Goal: Task Accomplishment & Management: Use online tool/utility

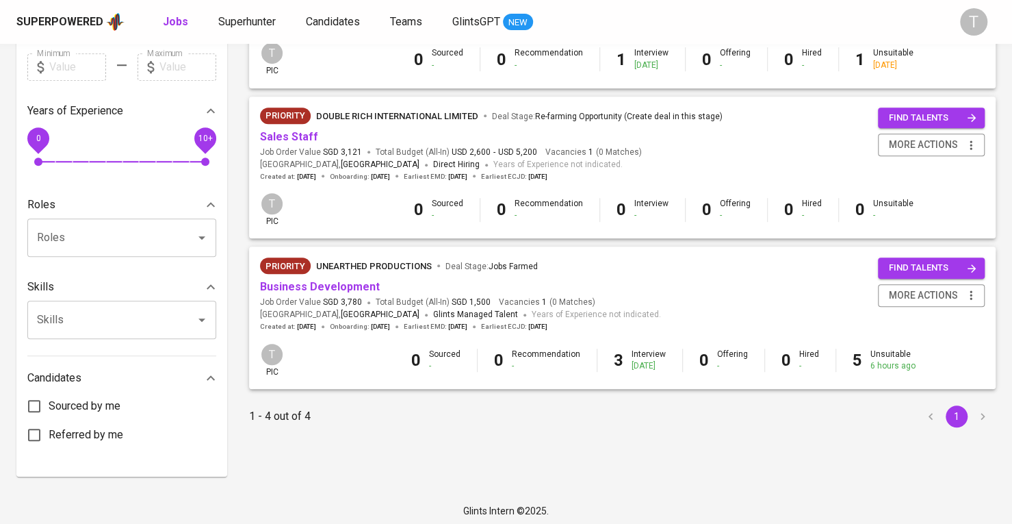
scroll to position [410, 0]
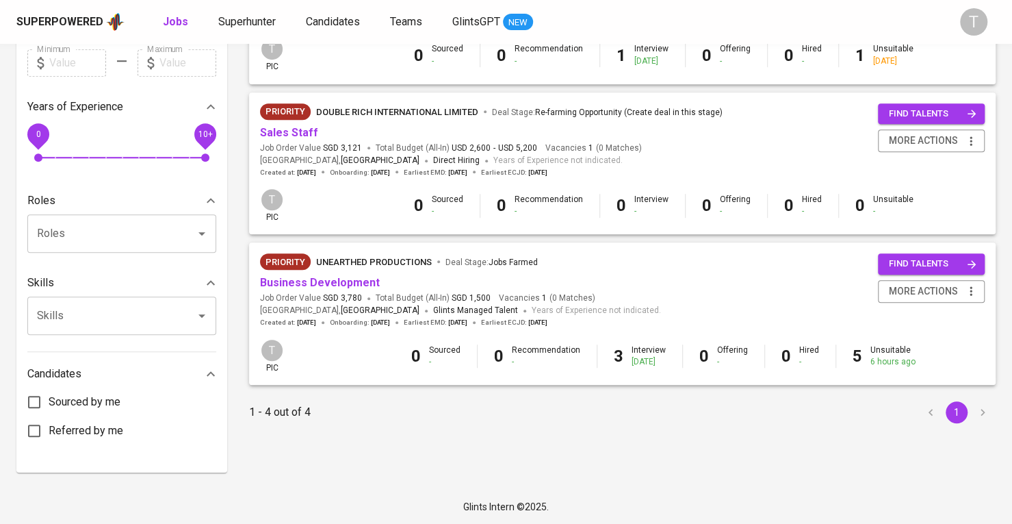
click at [305, 269] on span "Priority Unearthed Productions Deal Stage : Jobs Farmed" at bounding box center [460, 261] width 401 height 16
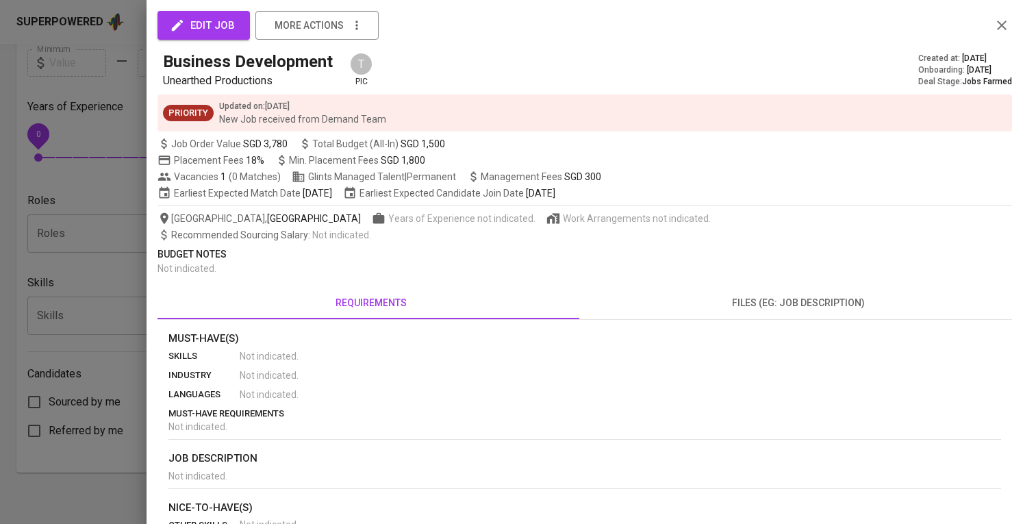
click at [0, 273] on div at bounding box center [511, 262] width 1023 height 524
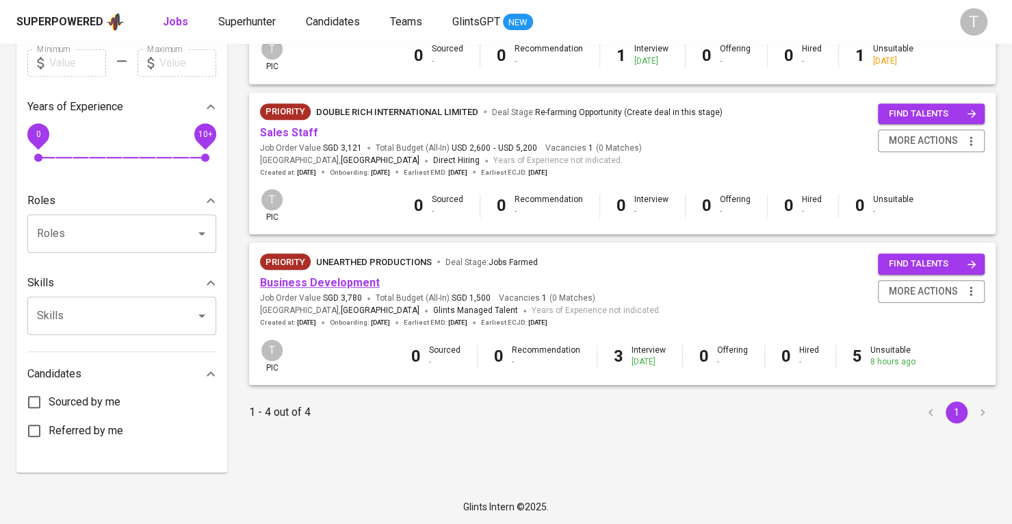
click at [270, 281] on link "Business Development" at bounding box center [320, 282] width 120 height 13
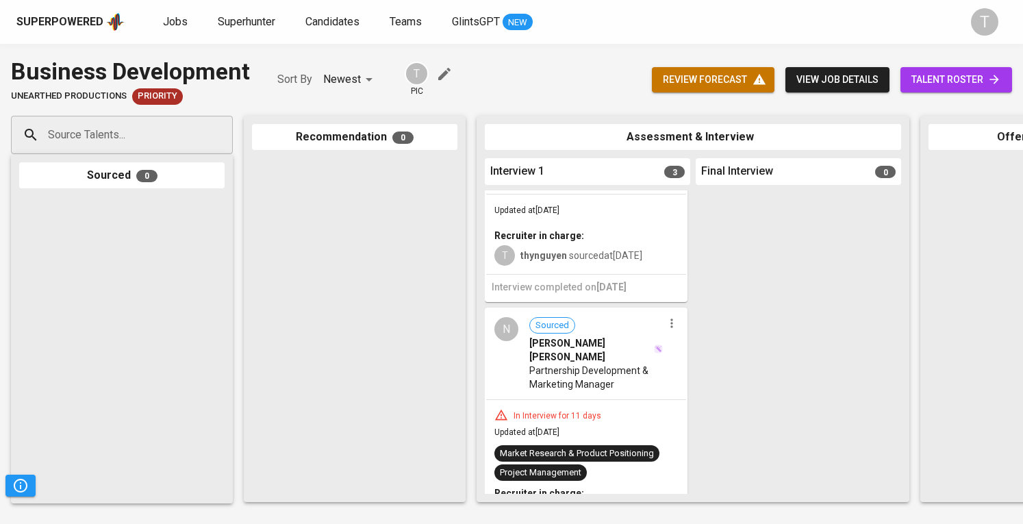
scroll to position [388, 0]
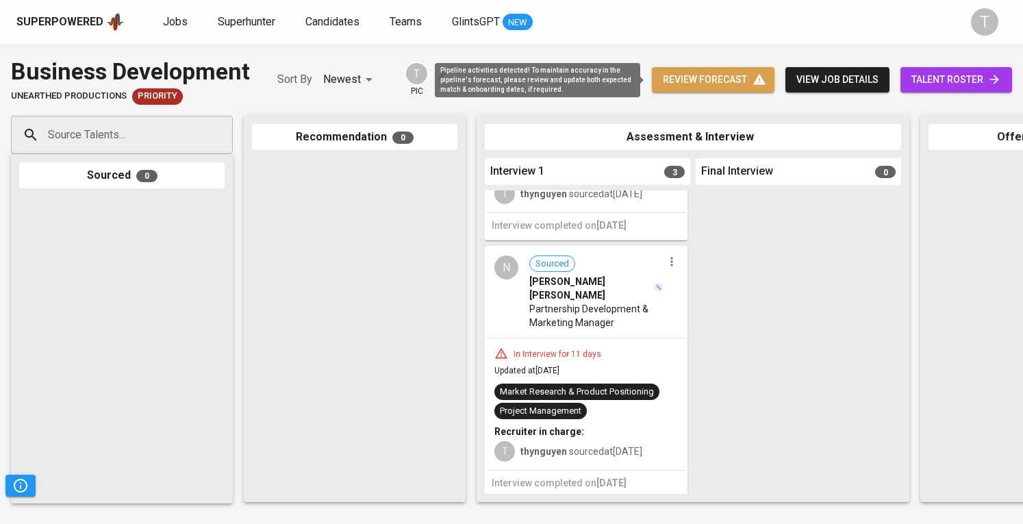
click at [706, 77] on span "review forecast" at bounding box center [713, 79] width 101 height 17
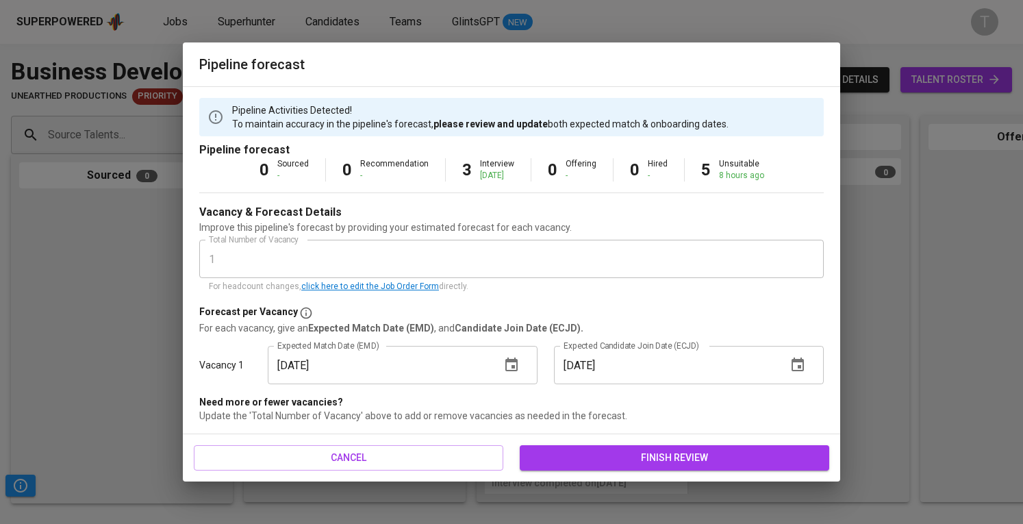
click at [517, 358] on icon "button" at bounding box center [511, 365] width 16 height 16
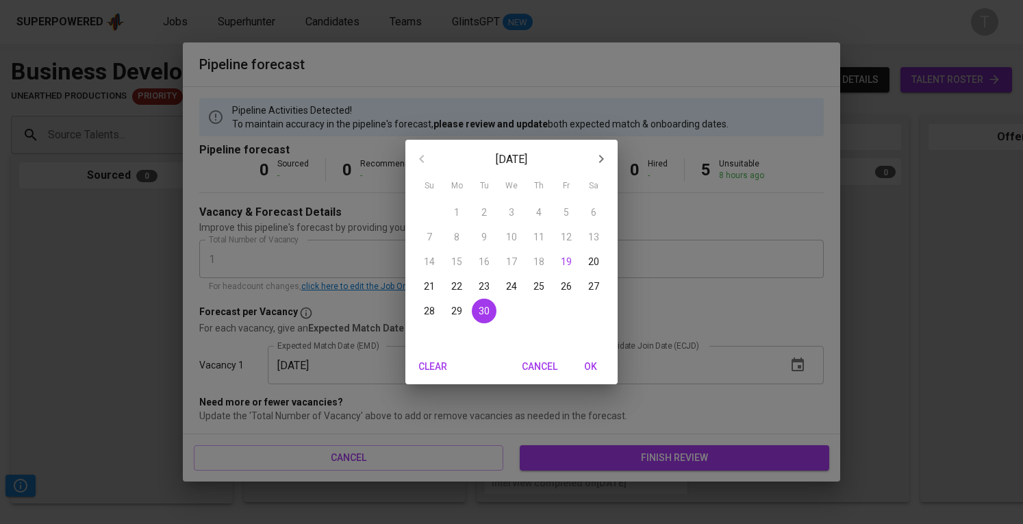
click at [602, 159] on icon "button" at bounding box center [601, 159] width 5 height 8
click at [541, 365] on span "Cancel" at bounding box center [540, 366] width 36 height 17
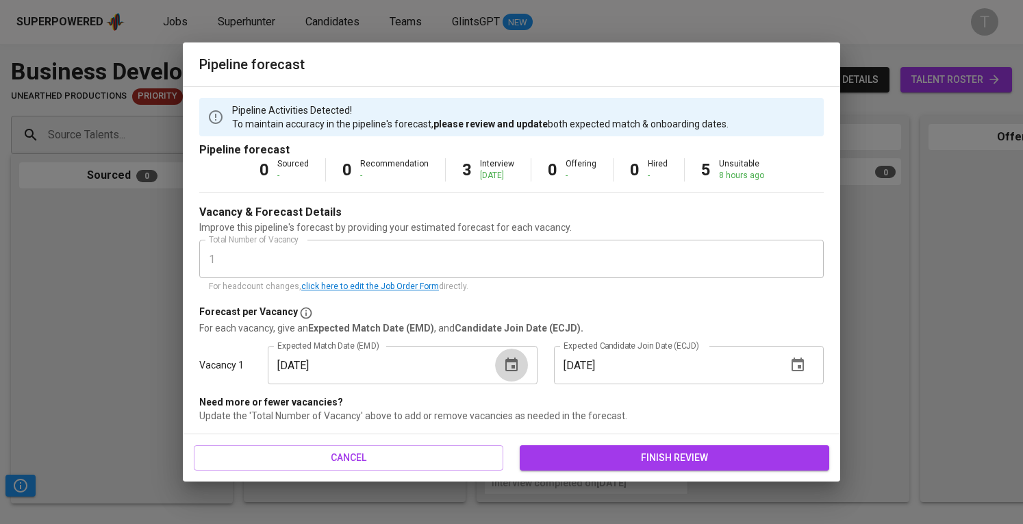
click at [502, 374] on button "button" at bounding box center [511, 364] width 33 height 33
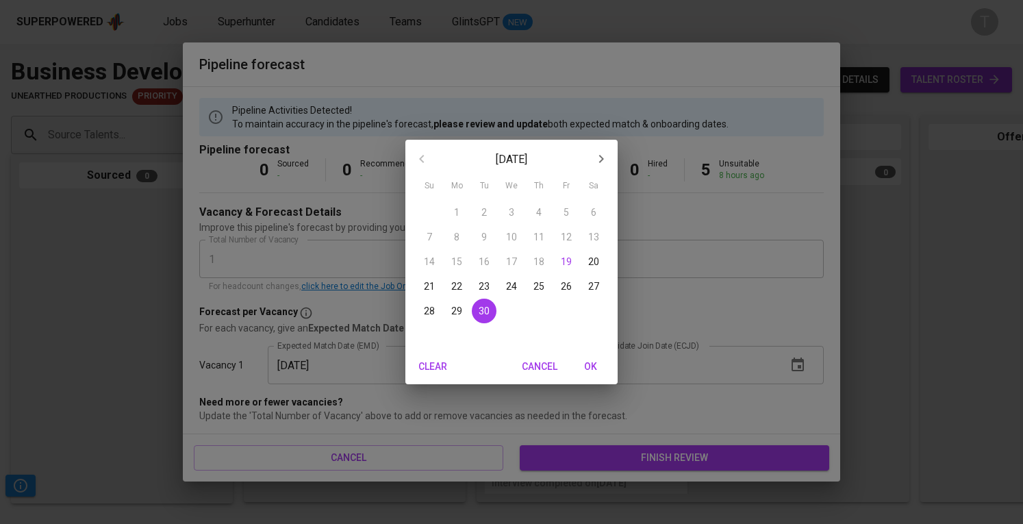
click at [594, 157] on icon "button" at bounding box center [601, 159] width 16 height 16
click at [590, 264] on p "18" at bounding box center [593, 262] width 11 height 14
type input "[DATE]"
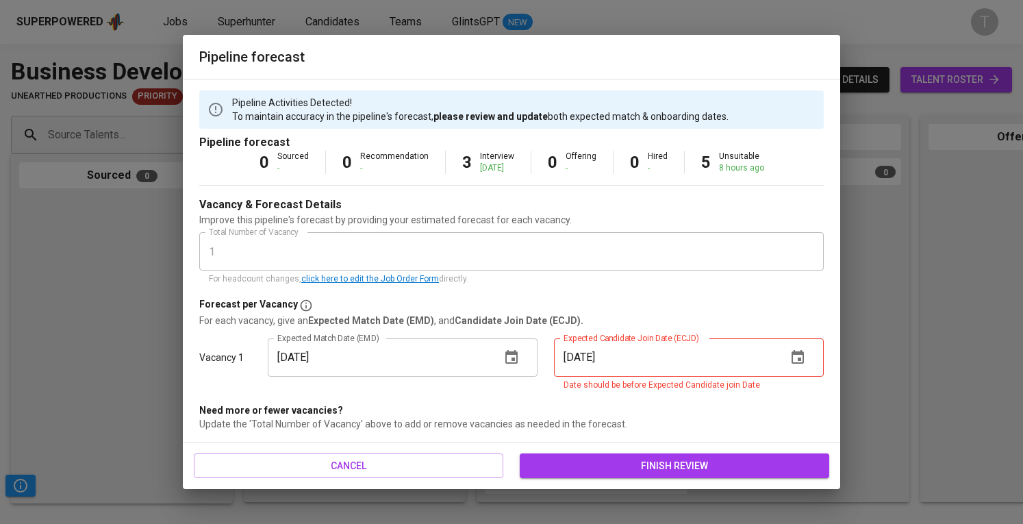
click at [801, 356] on icon "button" at bounding box center [797, 357] width 16 height 16
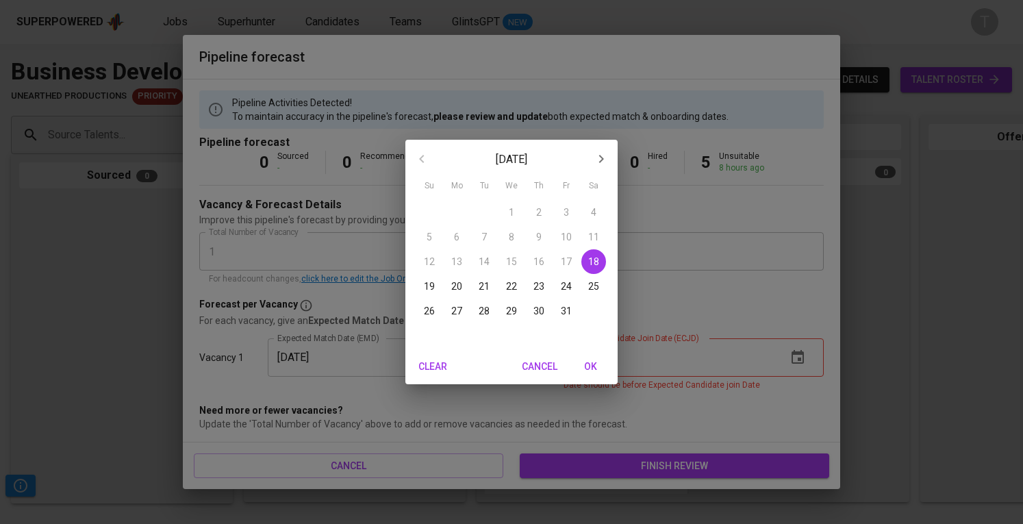
click at [457, 311] on p "27" at bounding box center [456, 311] width 11 height 14
type input "[DATE]"
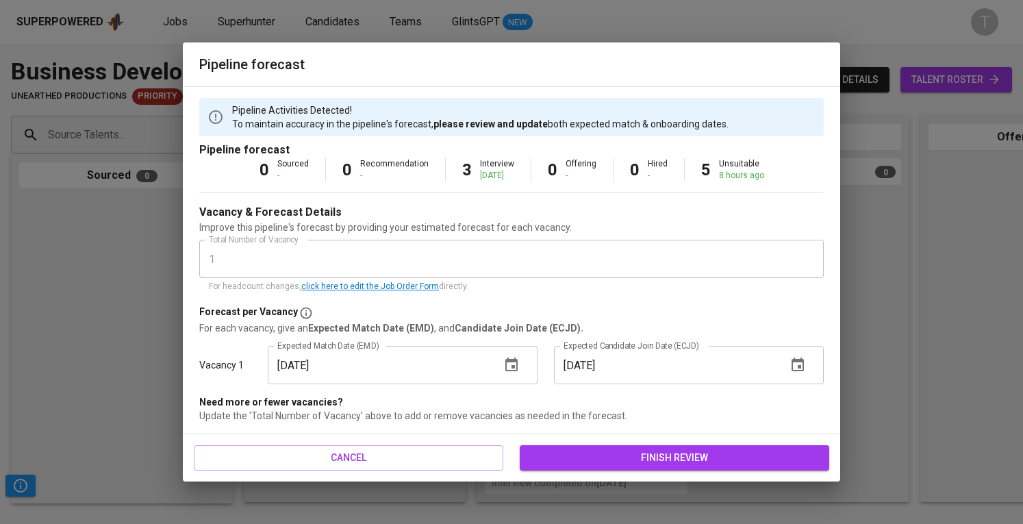
drag, startPoint x: 678, startPoint y: 454, endPoint x: 687, endPoint y: 445, distance: 13.6
click at [677, 455] on span "finish review" at bounding box center [673, 457] width 287 height 17
